Goal: Check status: Check status

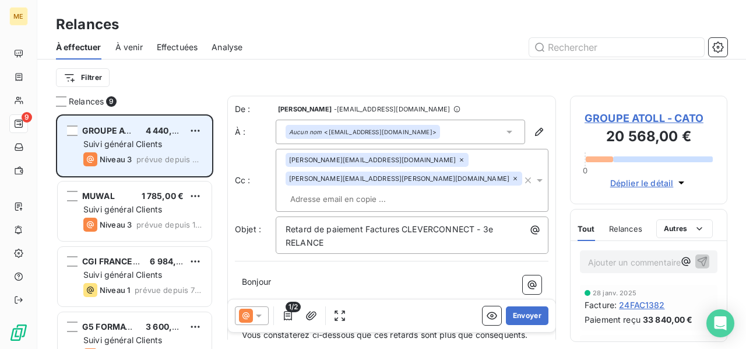
scroll to position [225, 148]
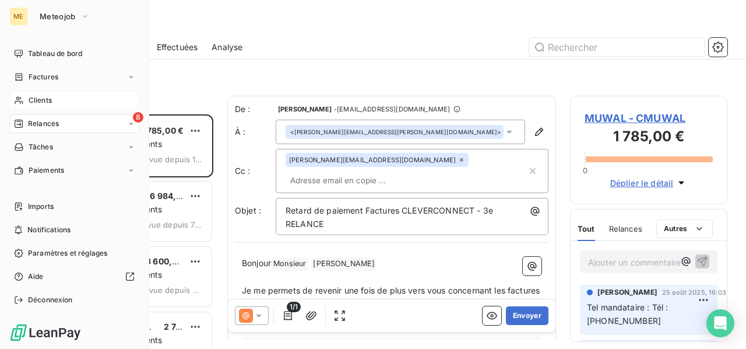
click at [41, 104] on span "Clients" at bounding box center [40, 100] width 23 height 10
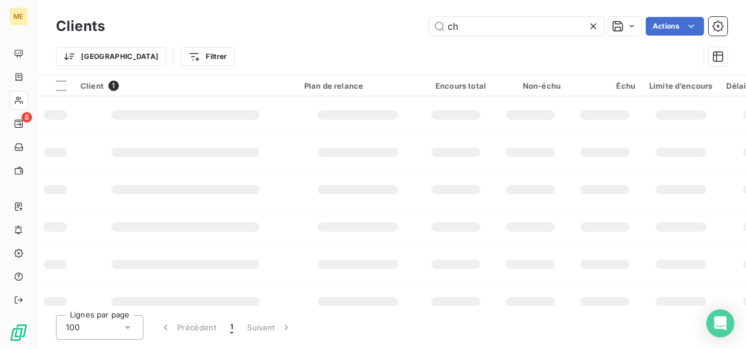
type input "c"
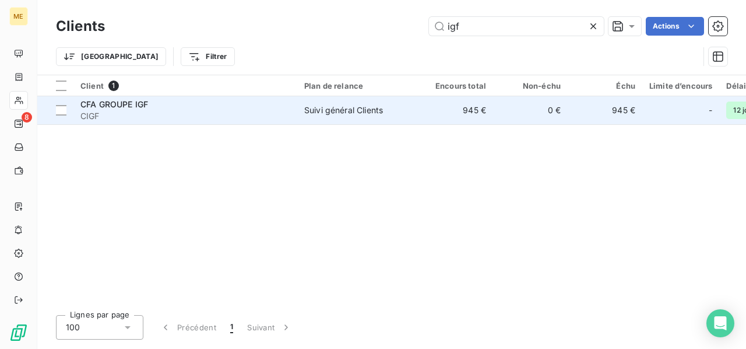
type input "igf"
click at [335, 118] on td "Suivi général Clients" at bounding box center [357, 110] width 121 height 28
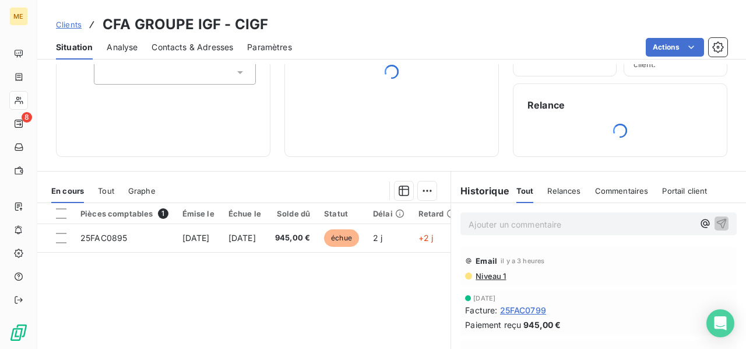
scroll to position [117, 0]
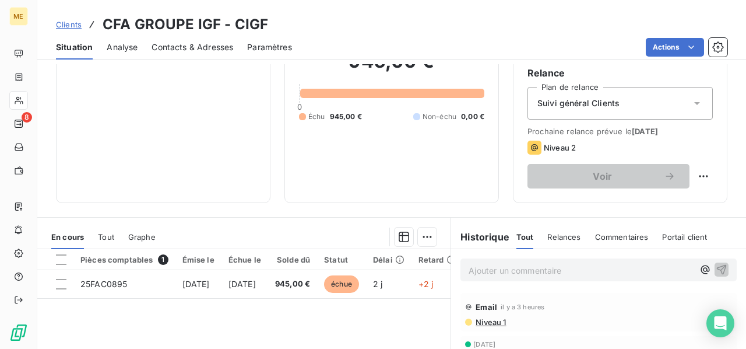
click at [247, 204] on div "Informations client Propriétés Client Tags Encours client 945,00 € 0 Échu 945,0…" at bounding box center [391, 206] width 709 height 285
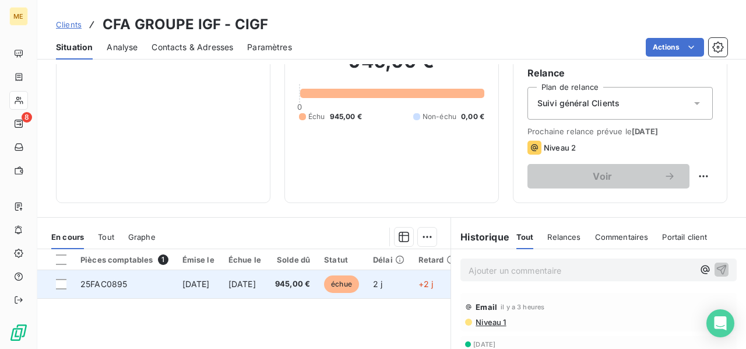
click at [245, 282] on td "[DATE]" at bounding box center [245, 284] width 47 height 28
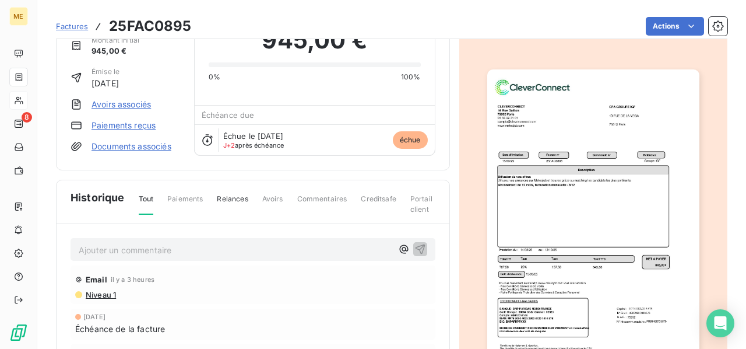
scroll to position [117, 0]
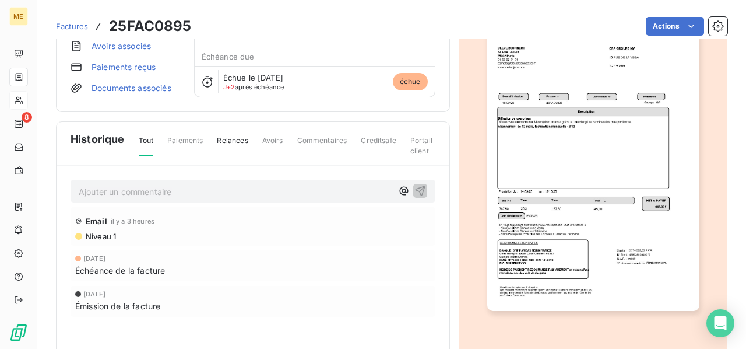
click at [555, 145] on img "button" at bounding box center [594, 161] width 212 height 300
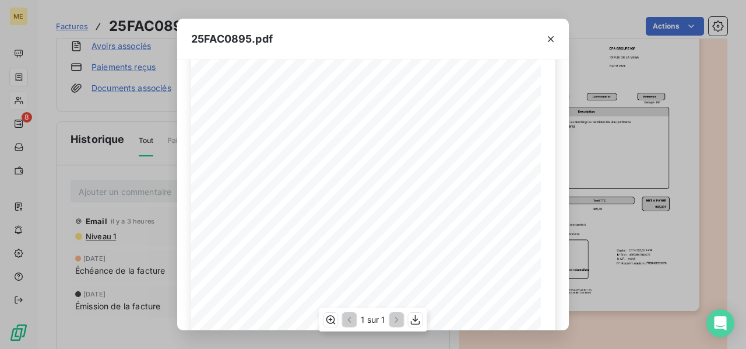
scroll to position [175, 0]
click at [415, 320] on icon "button" at bounding box center [415, 320] width 9 height 10
click at [552, 43] on icon "button" at bounding box center [551, 39] width 12 height 12
